Goal: Information Seeking & Learning: Check status

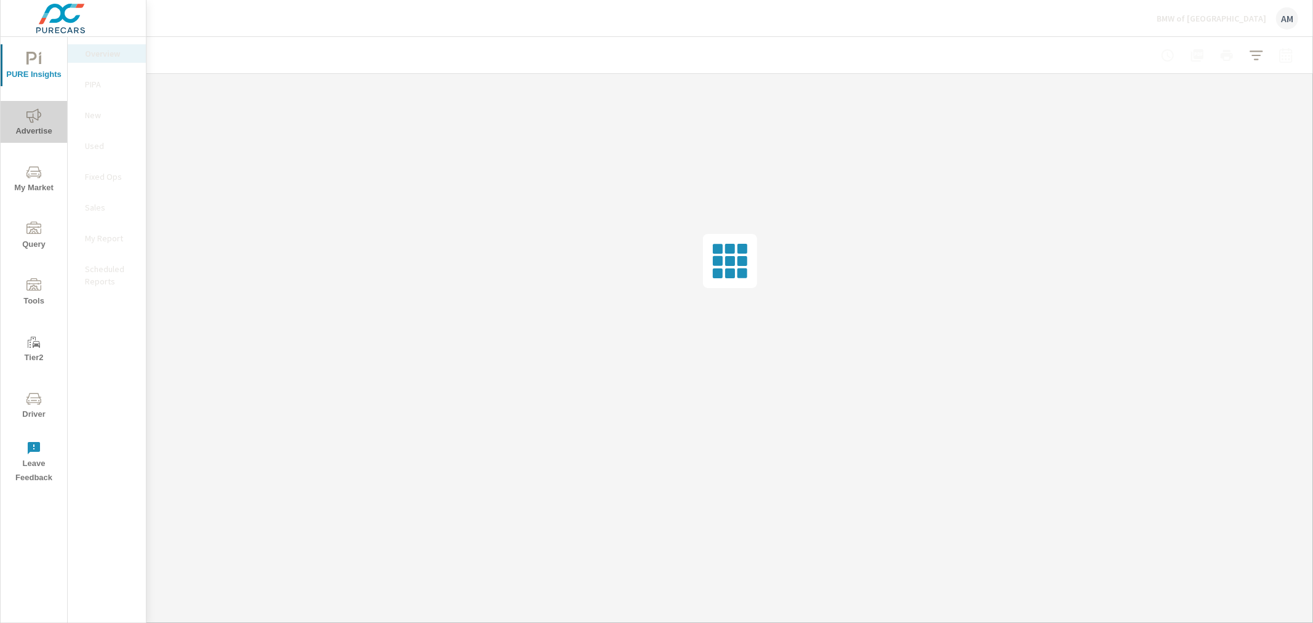
click at [28, 113] on icon "nav menu" at bounding box center [33, 115] width 15 height 15
click at [98, 213] on p "Video" at bounding box center [110, 207] width 51 height 12
click at [113, 441] on p "Conversions" at bounding box center [110, 447] width 51 height 12
click at [1283, 55] on div at bounding box center [1226, 55] width 143 height 25
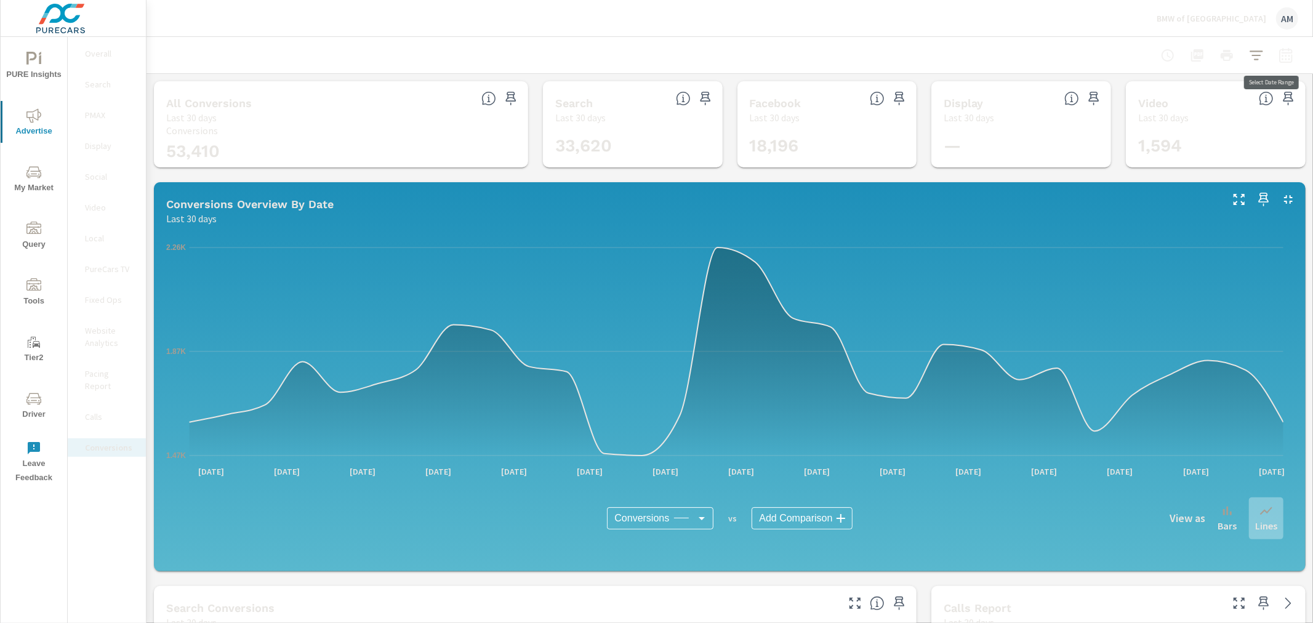
click at [1278, 59] on icon "button" at bounding box center [1285, 55] width 15 height 15
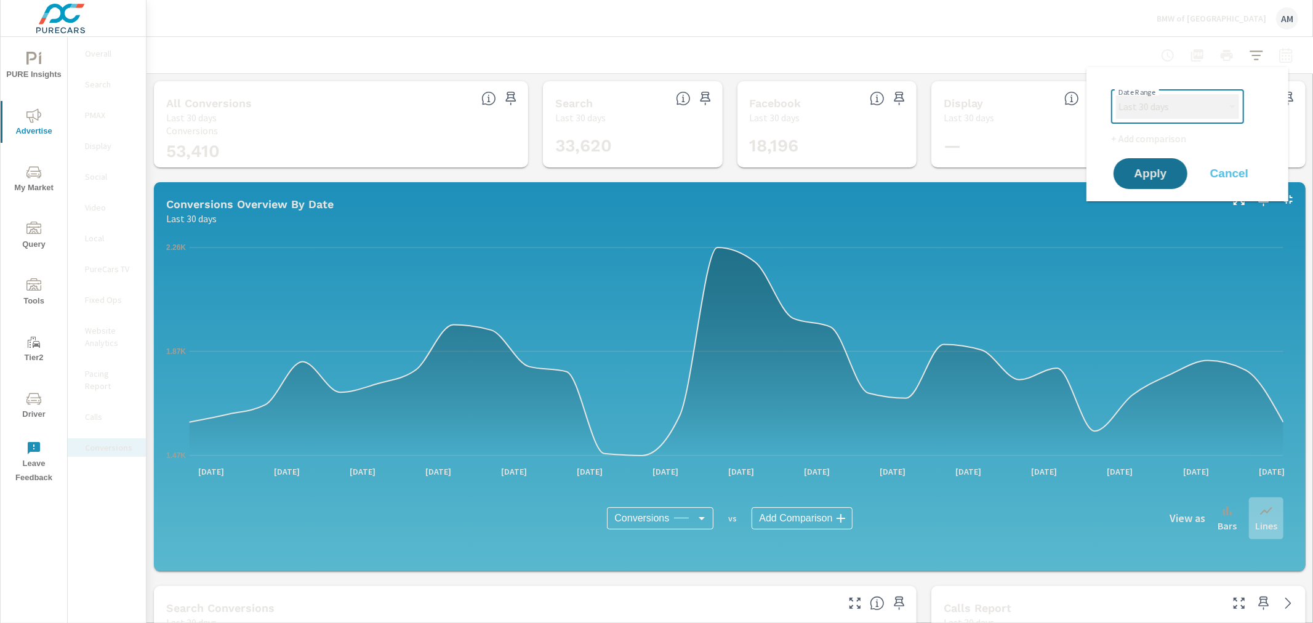
click at [1174, 108] on select "Custom [DATE] Last week Last 7 days Last 14 days Last 30 days Last 45 days Last…" at bounding box center [1177, 106] width 123 height 25
click at [1116, 94] on select "Custom [DATE] Last week Last 7 days Last 14 days Last 30 days Last 45 days Last…" at bounding box center [1177, 106] width 123 height 25
select select "Month to date"
click at [1147, 176] on span "Apply" at bounding box center [1150, 174] width 50 height 12
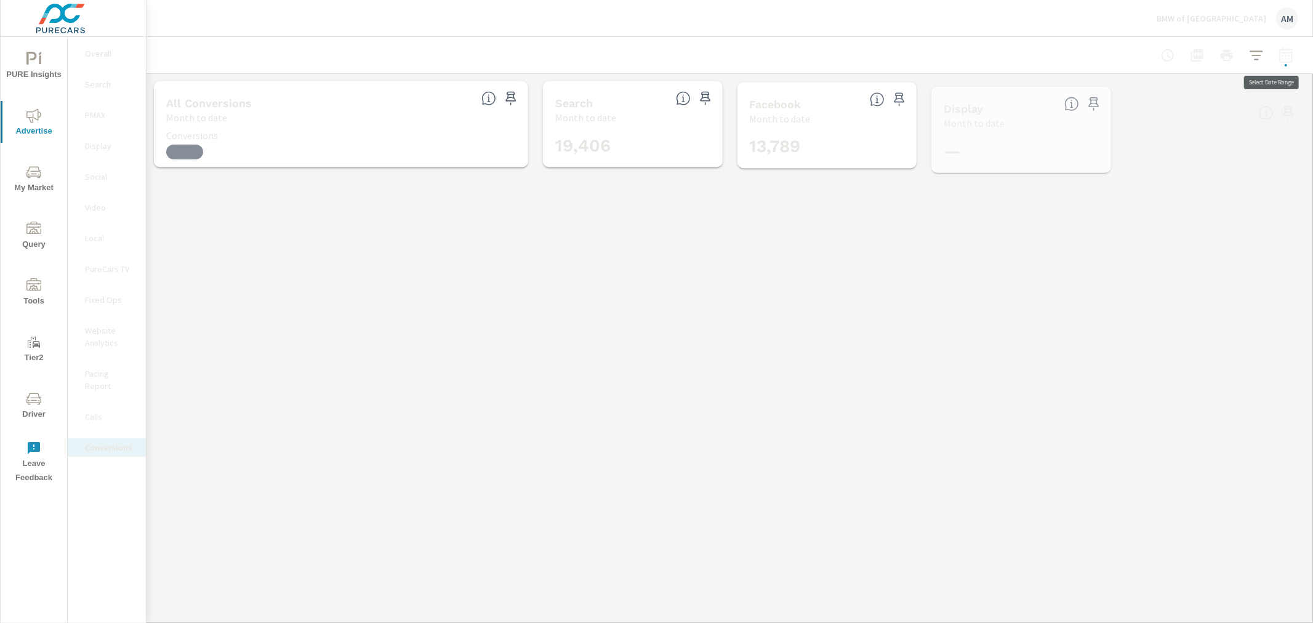
click at [1279, 52] on icon "button" at bounding box center [1285, 54] width 13 height 15
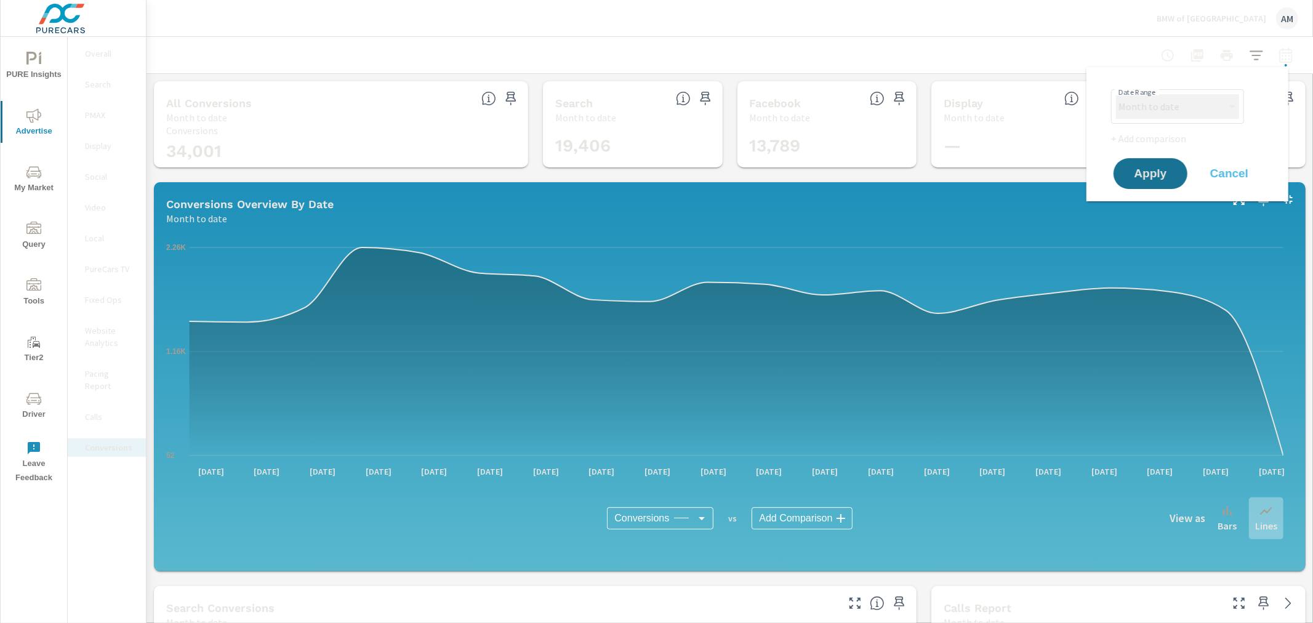
click at [1170, 103] on select "Custom [DATE] Last week Last 7 days Last 14 days Last 30 days Last 45 days Last…" at bounding box center [1177, 106] width 123 height 25
click at [1116, 94] on select "Custom [DATE] Last week Last 7 days Last 14 days Last 30 days Last 45 days Last…" at bounding box center [1177, 106] width 123 height 25
select select "custom"
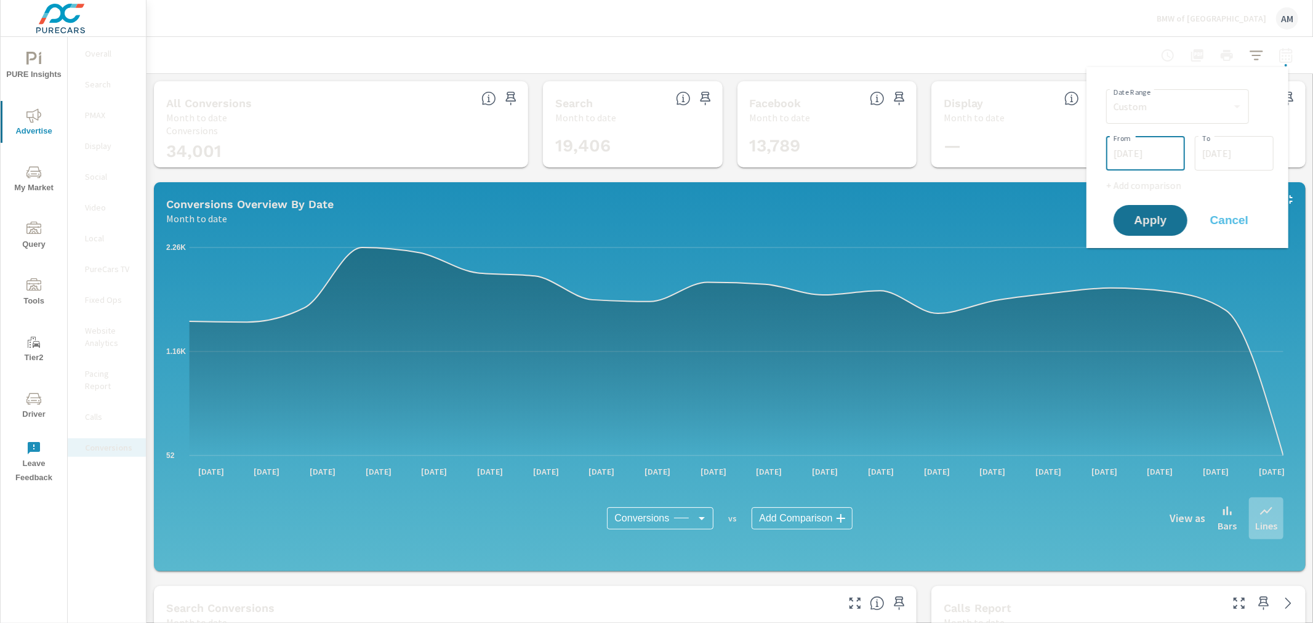
click at [1152, 153] on input "[DATE]" at bounding box center [1145, 153] width 69 height 25
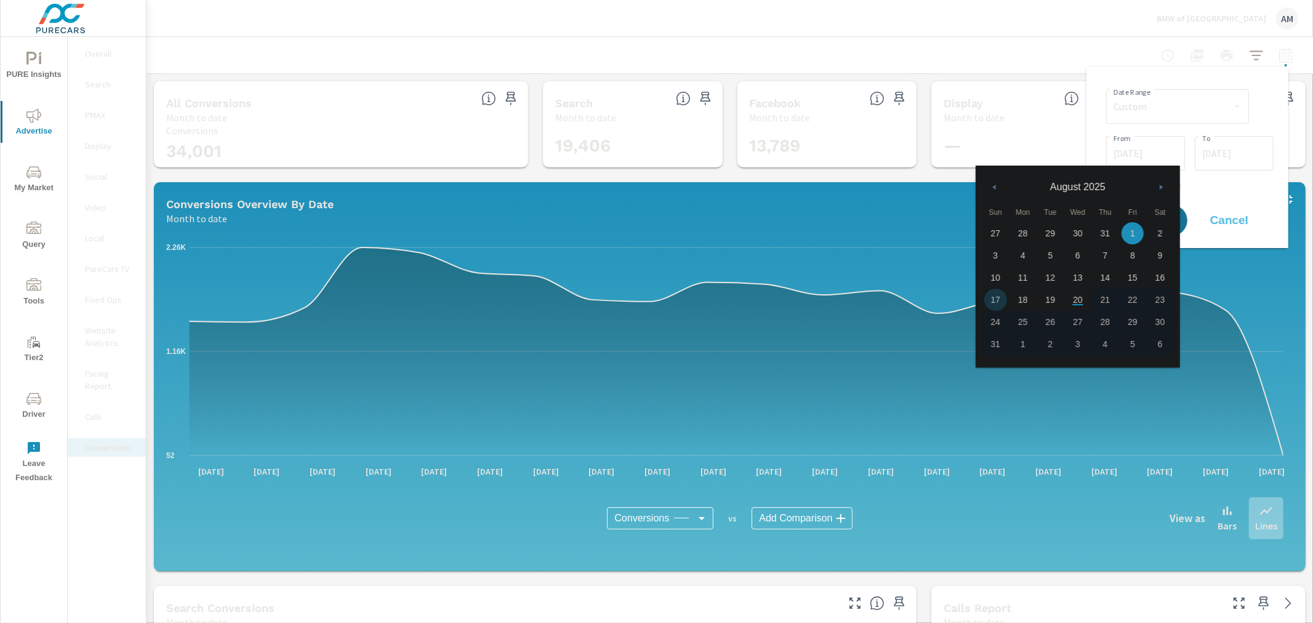
click at [994, 297] on span "17" at bounding box center [996, 300] width 28 height 16
type input "[DATE]"
click at [1227, 150] on input "[DATE]" at bounding box center [1234, 153] width 69 height 25
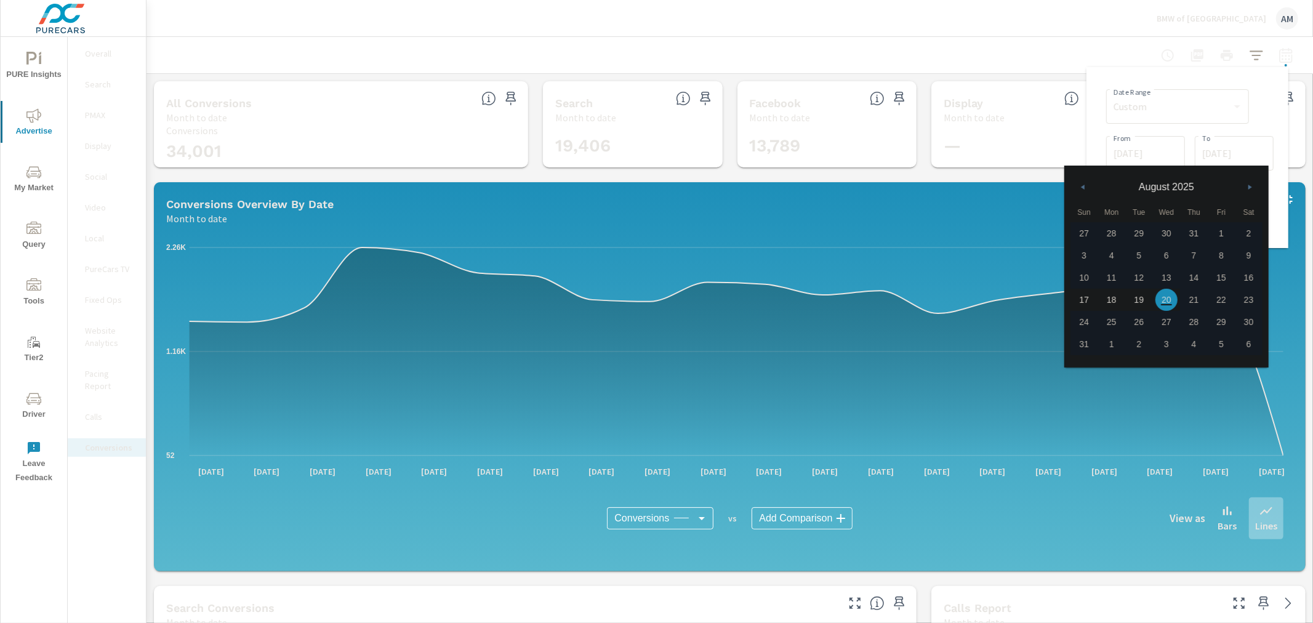
click at [1084, 300] on span "17" at bounding box center [1084, 300] width 28 height 16
type input "[DATE]"
click at [1199, 126] on div "Date Range Custom [DATE] Last week Last 7 days Last 14 days Last 30 days Last 4…" at bounding box center [1189, 105] width 167 height 42
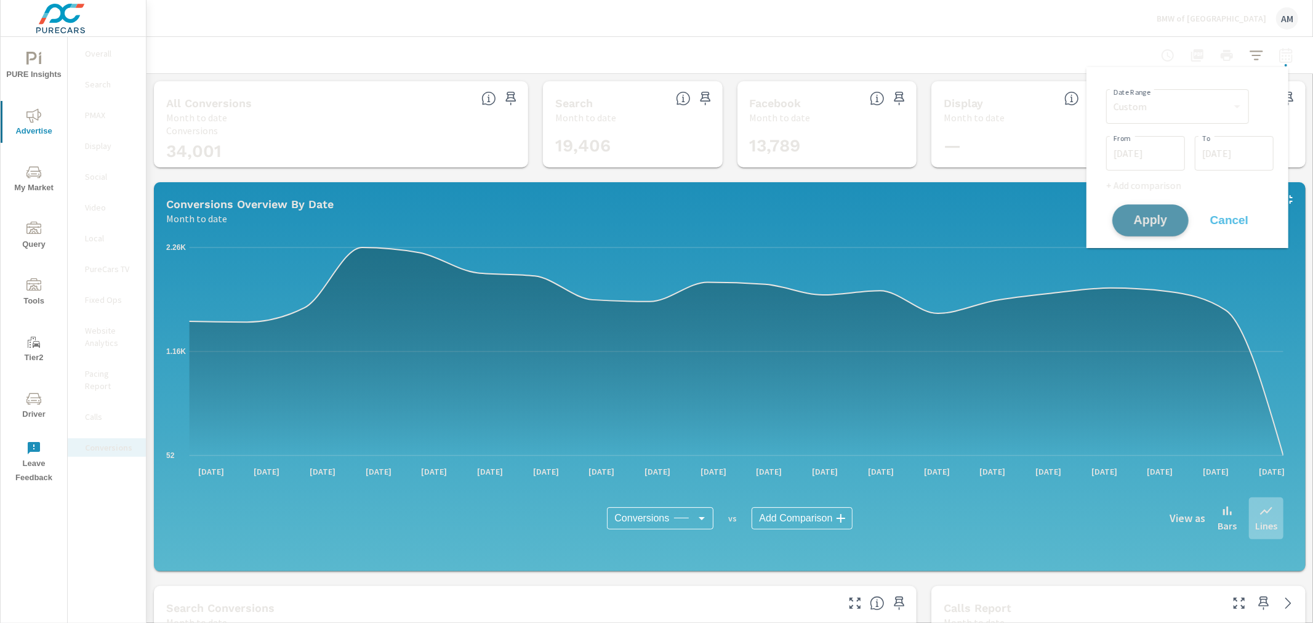
click at [1155, 215] on span "Apply" at bounding box center [1150, 221] width 50 height 12
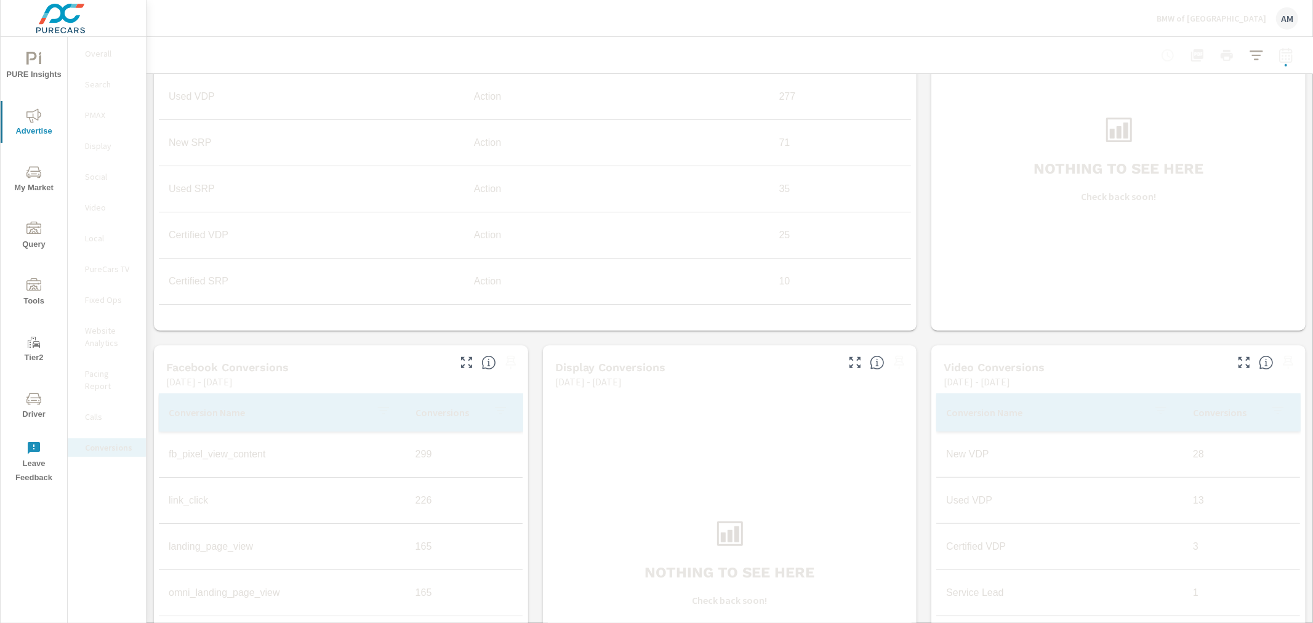
scroll to position [752, 0]
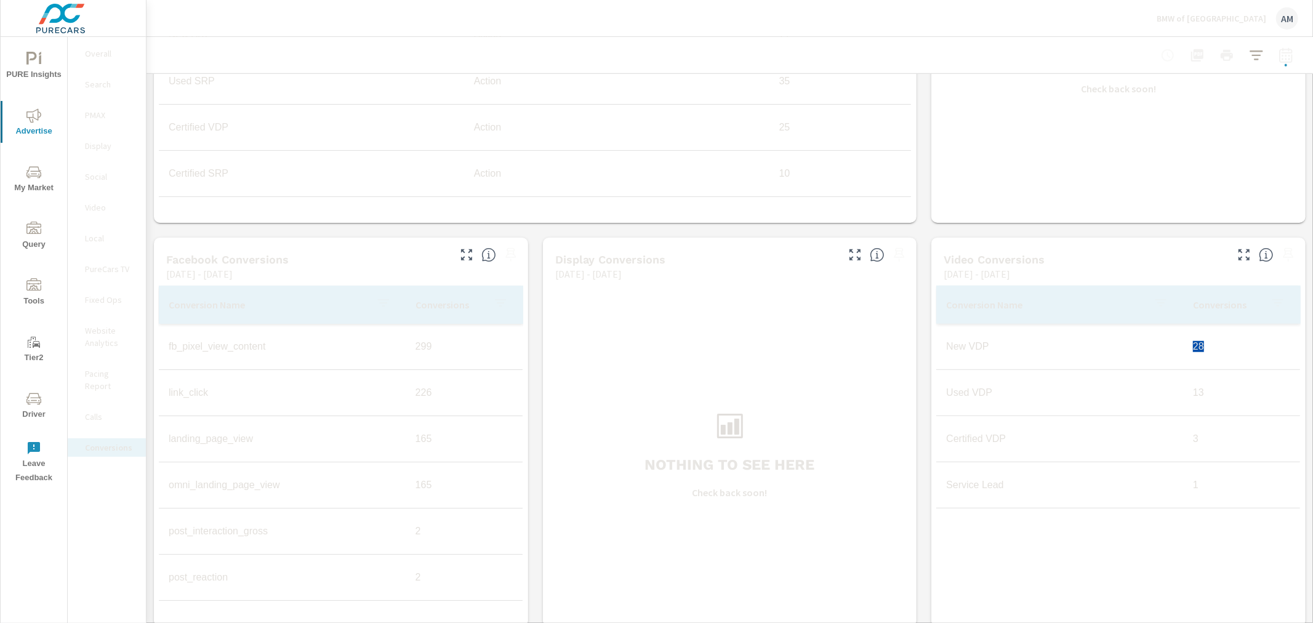
drag, startPoint x: 1200, startPoint y: 341, endPoint x: 1176, endPoint y: 343, distance: 24.1
click at [1183, 343] on td "28" at bounding box center [1241, 346] width 117 height 31
click at [1043, 527] on div "Conversion Name Conversions New VDP 28 Used VDP 13 Certified VDP 3 Service Lead…" at bounding box center [1118, 445] width 364 height 318
drag, startPoint x: 1201, startPoint y: 347, endPoint x: 1174, endPoint y: 343, distance: 27.4
click at [1183, 343] on td "28" at bounding box center [1241, 346] width 117 height 31
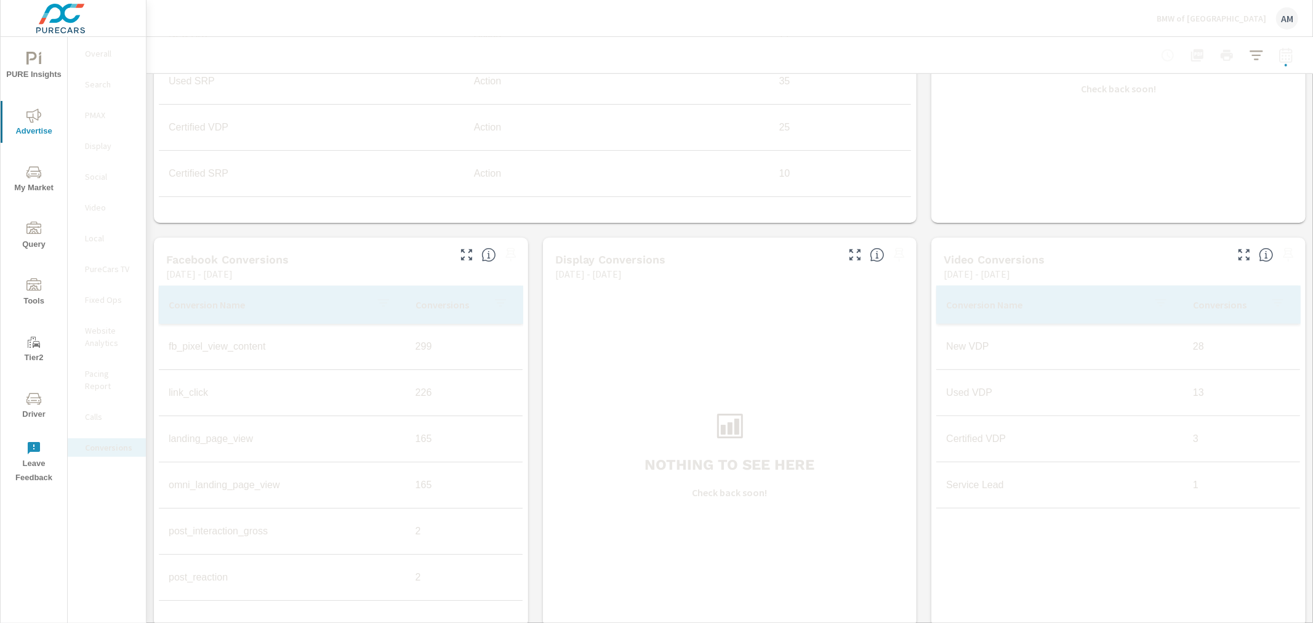
click at [993, 188] on div "Nothing to see here Check back soon!" at bounding box center [1118, 50] width 364 height 336
click at [1242, 16] on p "BMW of [GEOGRAPHIC_DATA]" at bounding box center [1211, 18] width 110 height 11
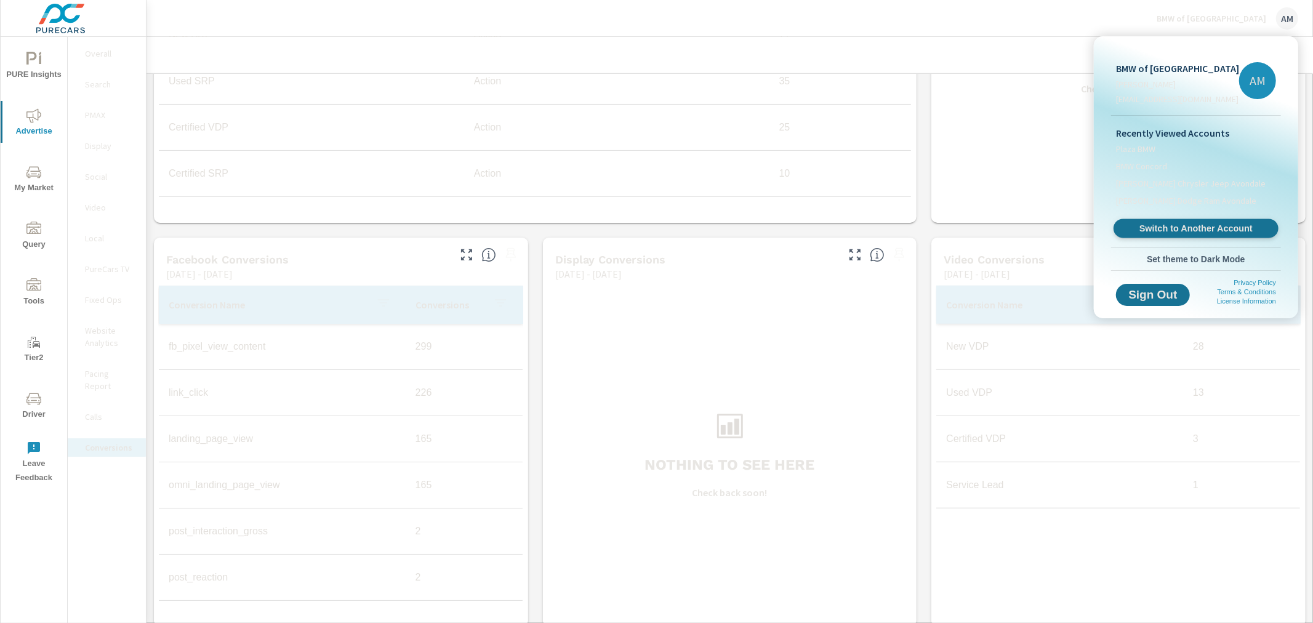
click at [1179, 229] on span "Switch to Another Account" at bounding box center [1195, 229] width 151 height 12
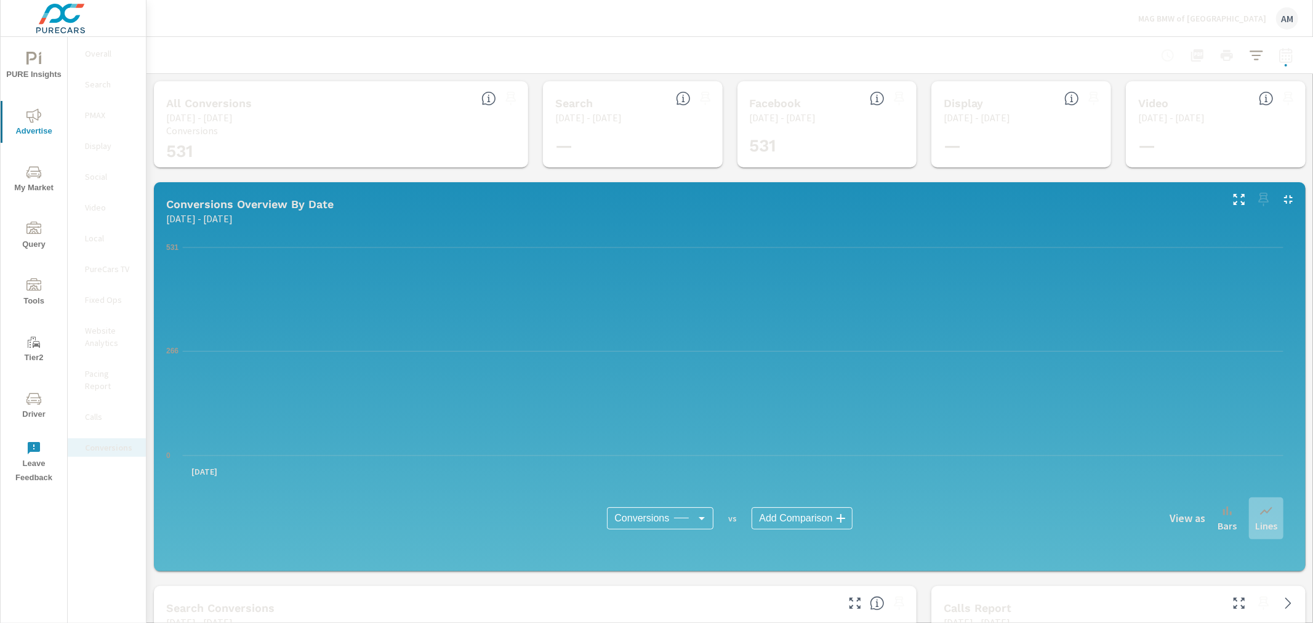
click at [96, 211] on p "Video" at bounding box center [110, 207] width 51 height 12
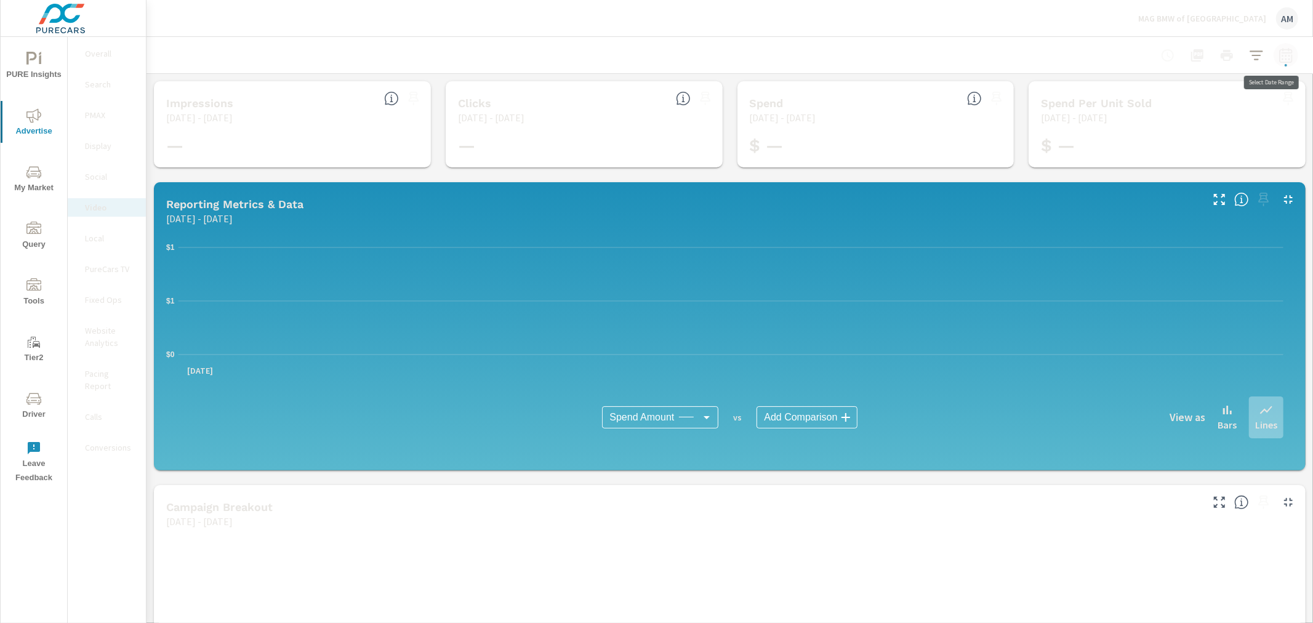
click at [1279, 52] on icon "button" at bounding box center [1285, 54] width 13 height 15
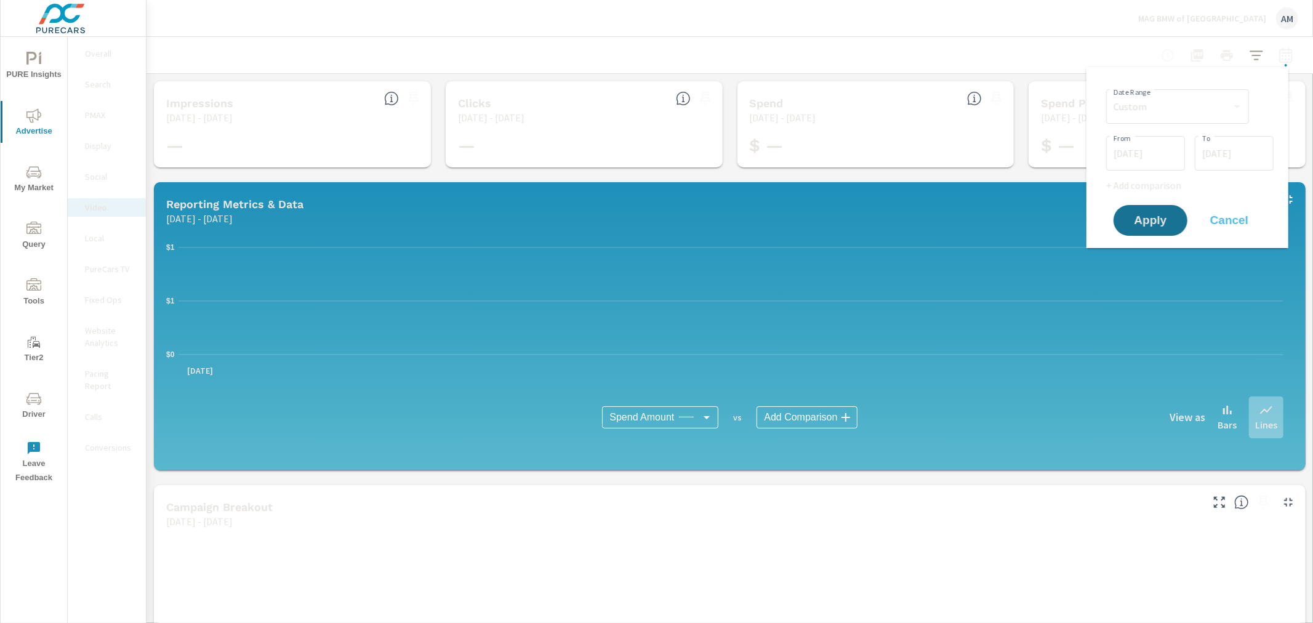
click at [1145, 155] on input "[DATE]" at bounding box center [1145, 153] width 69 height 25
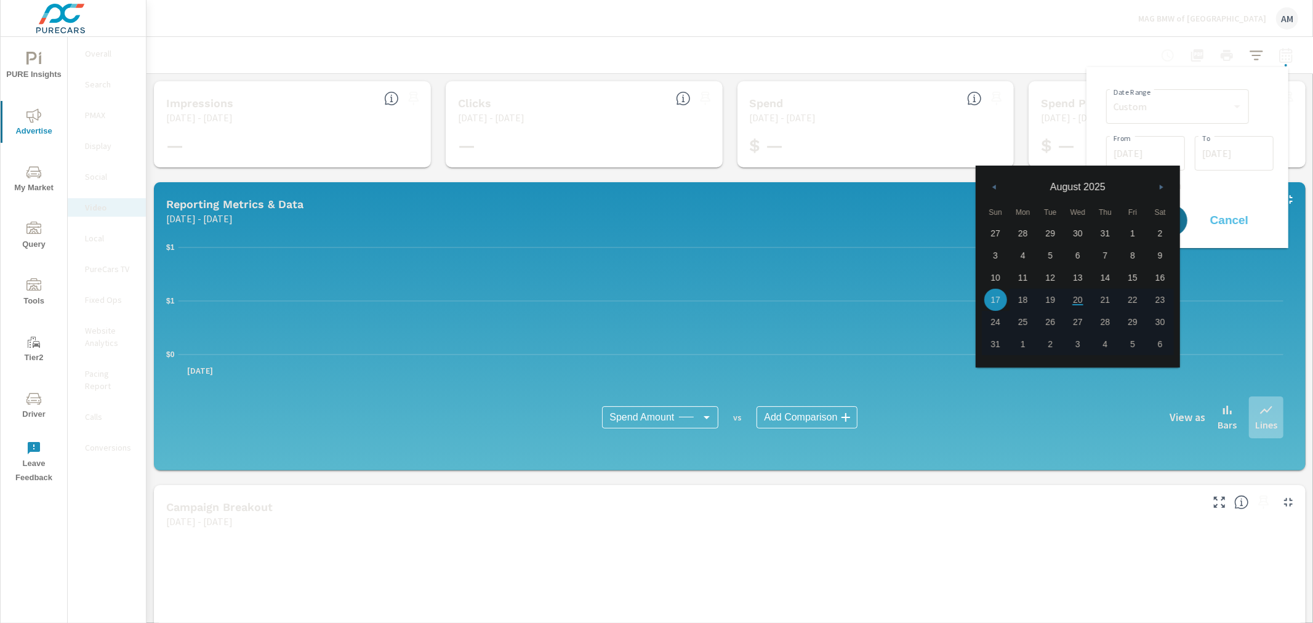
drag, startPoint x: 1150, startPoint y: 156, endPoint x: 1180, endPoint y: 111, distance: 53.6
click at [1153, 151] on input "[DATE]" at bounding box center [1145, 153] width 69 height 25
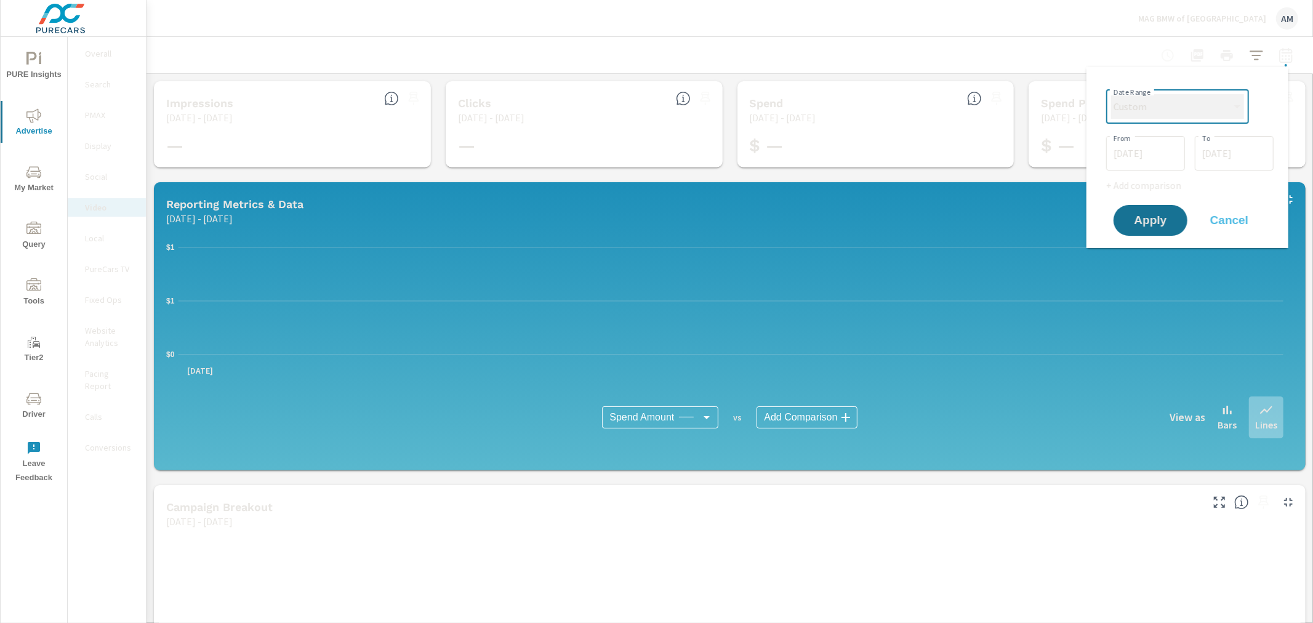
click at [1180, 107] on select "Custom [DATE] Last week Last 7 days Last 14 days Last 30 days Last 45 days Last…" at bounding box center [1177, 106] width 133 height 25
click at [1111, 94] on select "Custom [DATE] Last week Last 7 days Last 14 days Last 30 days Last 45 days Last…" at bounding box center [1177, 106] width 133 height 25
select select "Month to date"
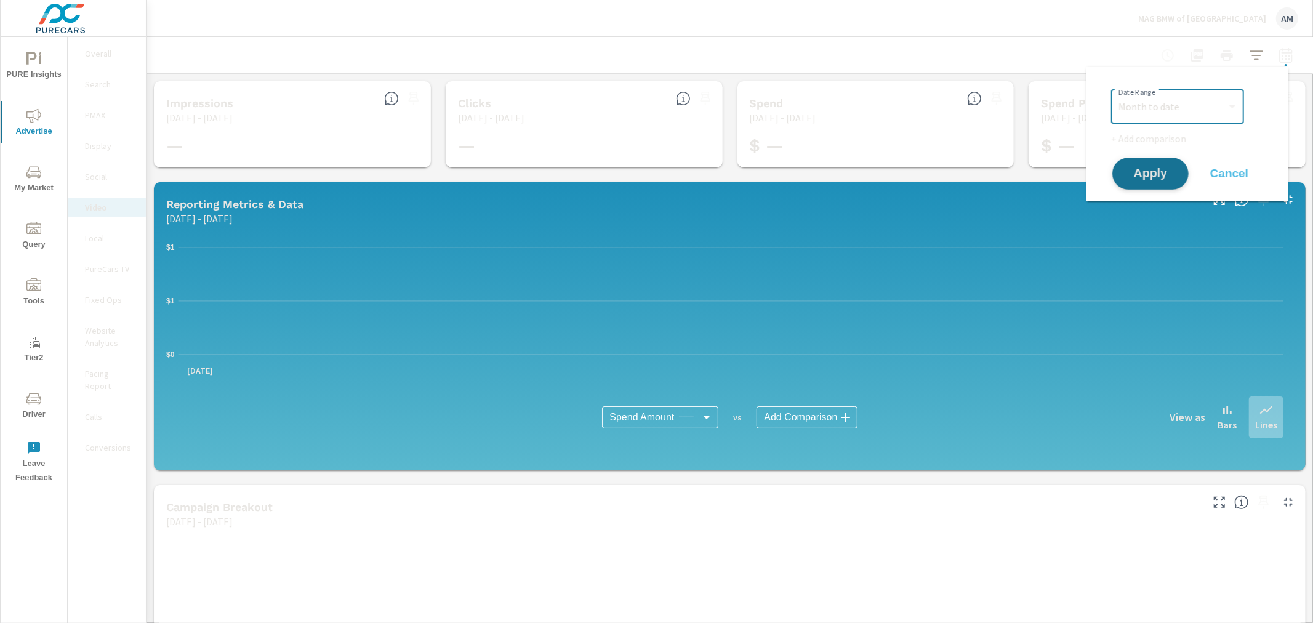
click at [1147, 168] on span "Apply" at bounding box center [1150, 174] width 50 height 12
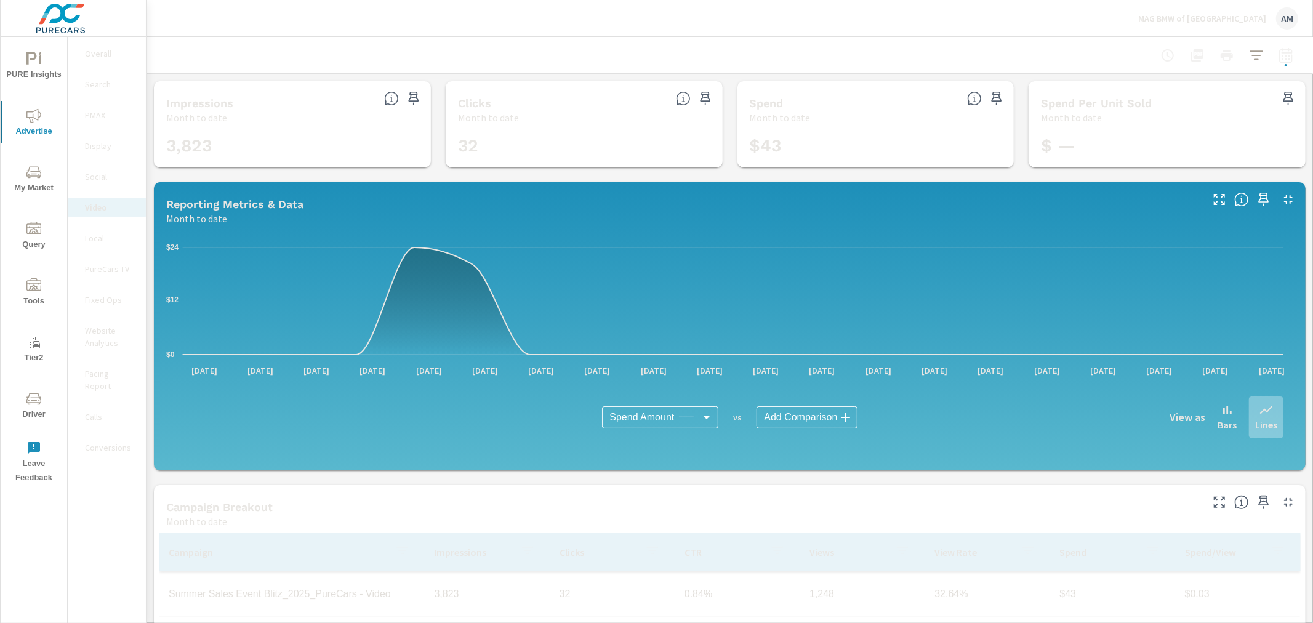
click at [107, 441] on p "Conversions" at bounding box center [110, 447] width 51 height 12
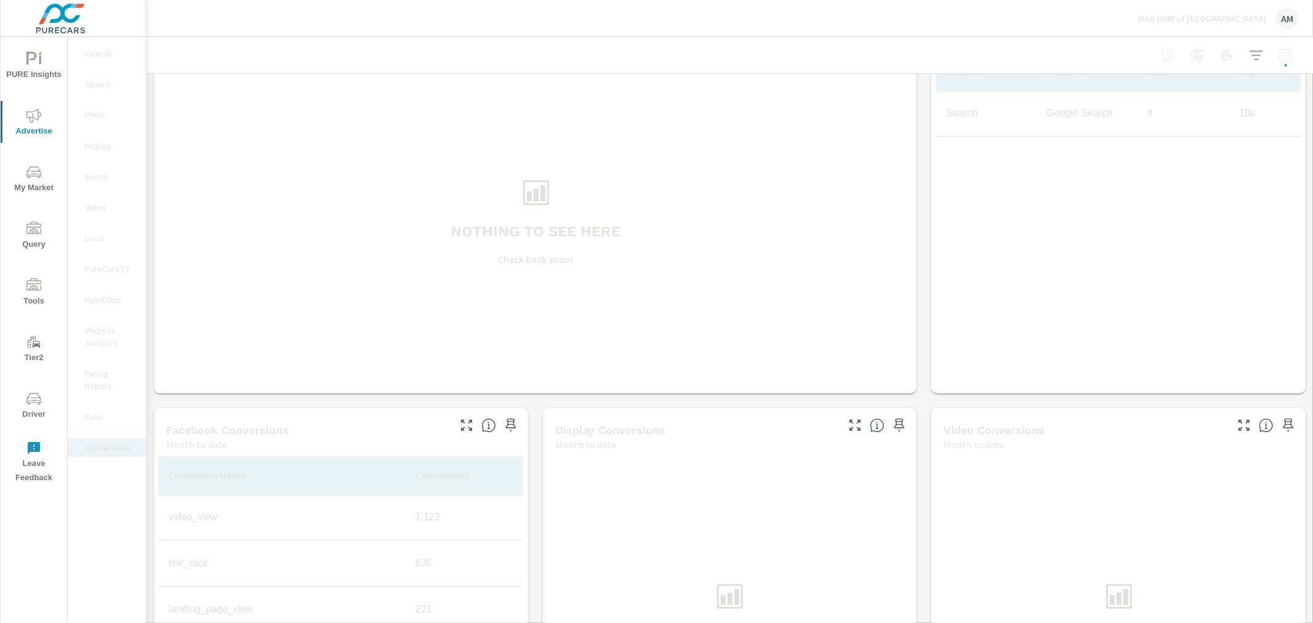
scroll to position [684, 0]
